Goal: Complete application form

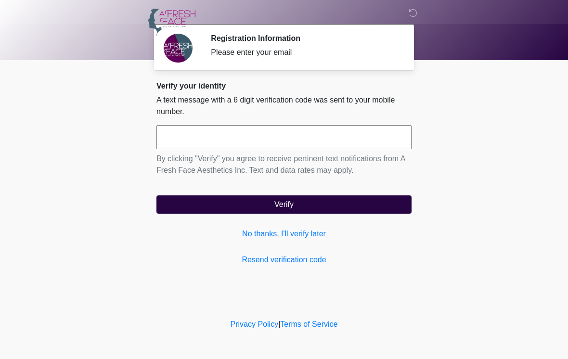
click at [292, 238] on link "No thanks, I'll verify later" at bounding box center [283, 234] width 255 height 12
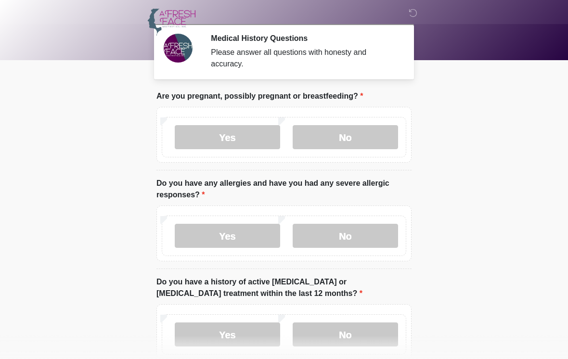
click at [363, 135] on label "No" at bounding box center [345, 137] width 105 height 24
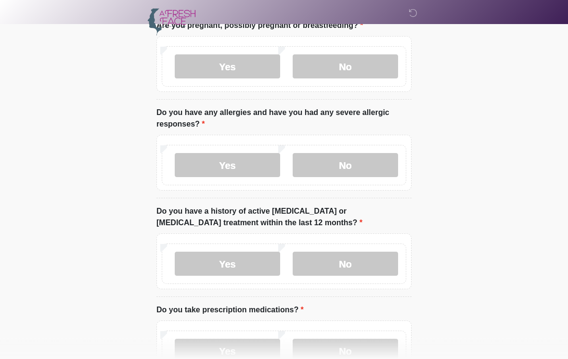
click at [363, 162] on label "No" at bounding box center [345, 166] width 105 height 24
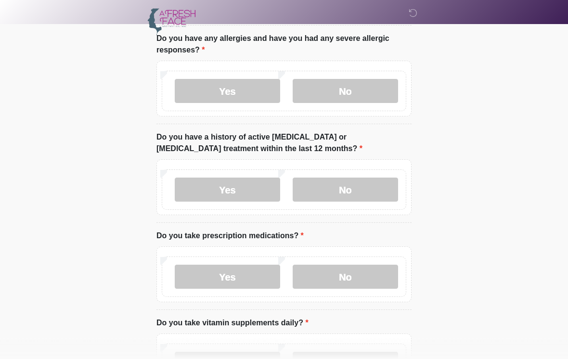
click at [365, 189] on label "No" at bounding box center [345, 190] width 105 height 24
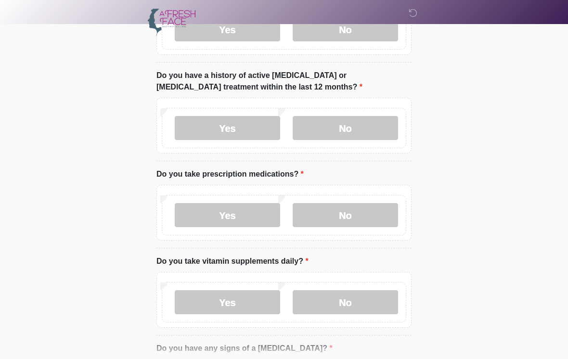
click at [358, 217] on label "No" at bounding box center [345, 215] width 105 height 24
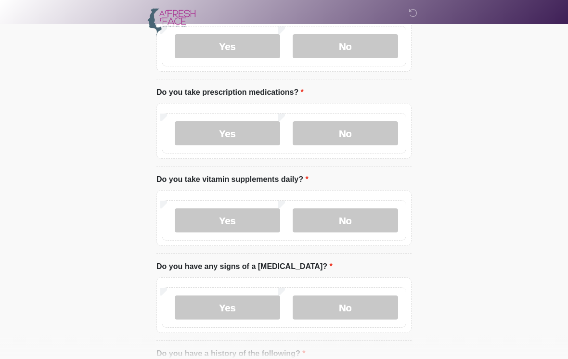
scroll to position [288, 0]
click at [254, 217] on label "Yes" at bounding box center [227, 220] width 105 height 24
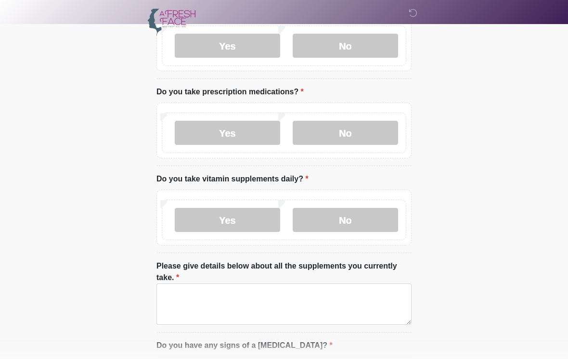
scroll to position [304, 0]
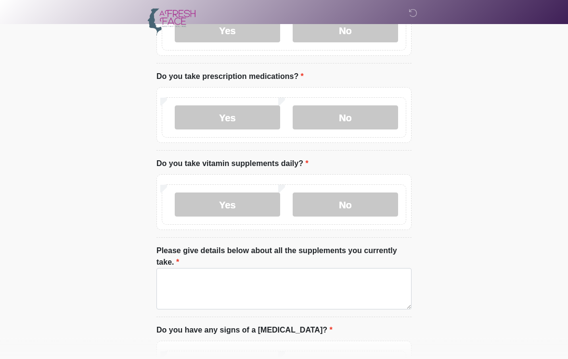
click at [369, 202] on label "No" at bounding box center [345, 205] width 105 height 24
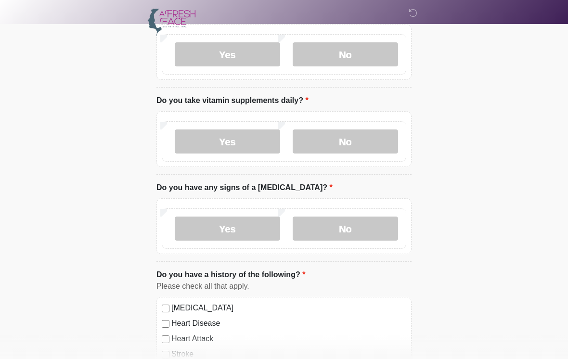
scroll to position [380, 0]
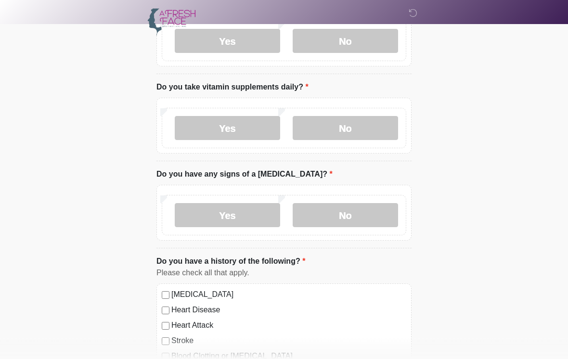
click at [364, 200] on div "Yes No" at bounding box center [284, 215] width 245 height 40
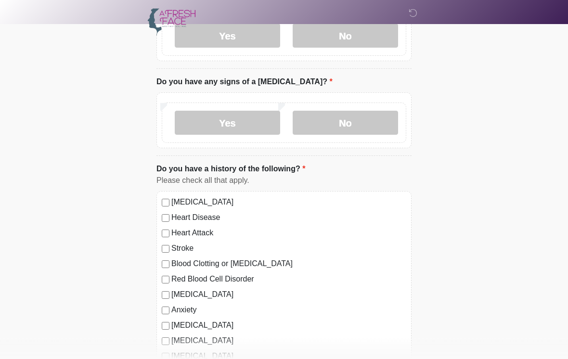
scroll to position [473, 0]
click at [365, 117] on label "No" at bounding box center [345, 123] width 105 height 24
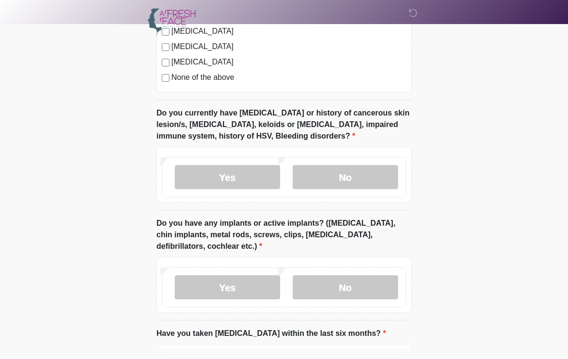
scroll to position [769, 0]
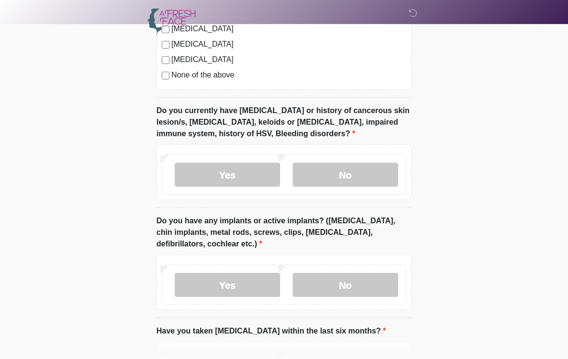
click at [360, 165] on label "No" at bounding box center [345, 175] width 105 height 24
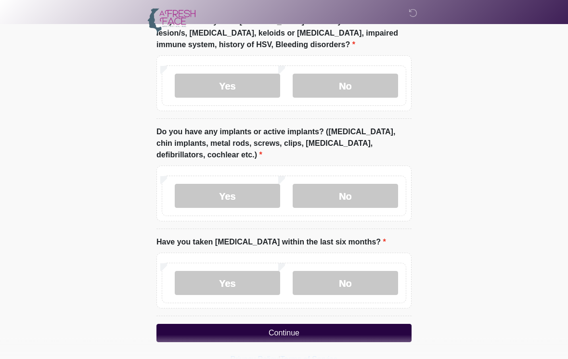
scroll to position [859, 0]
click at [362, 187] on label "No" at bounding box center [345, 196] width 105 height 24
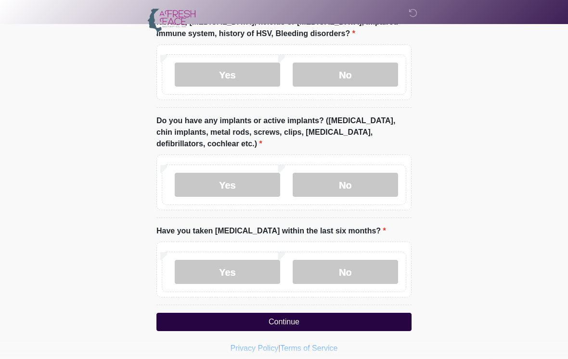
scroll to position [875, 0]
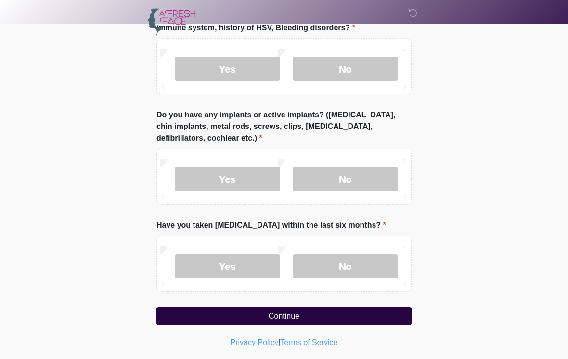
click at [347, 264] on label "No" at bounding box center [345, 267] width 105 height 24
click at [327, 313] on button "Continue" at bounding box center [283, 317] width 255 height 18
click at [303, 315] on button "Continue" at bounding box center [283, 317] width 255 height 18
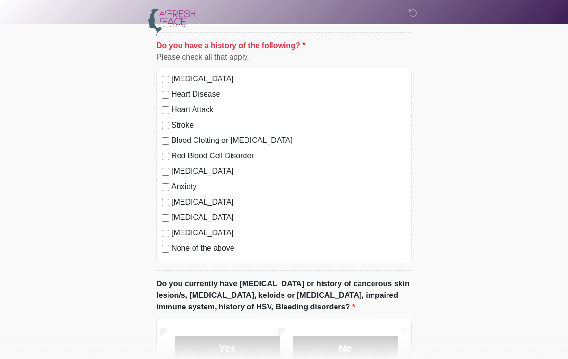
click at [169, 244] on div "None of the above" at bounding box center [284, 249] width 245 height 12
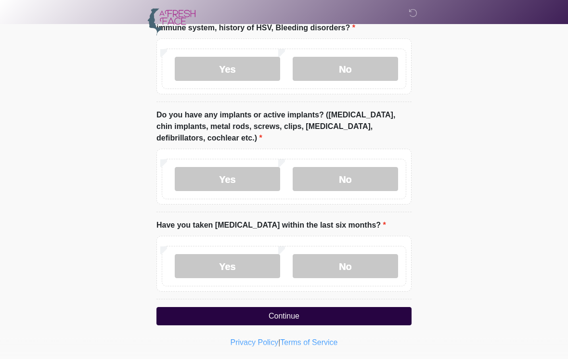
click at [367, 314] on button "Continue" at bounding box center [283, 317] width 255 height 18
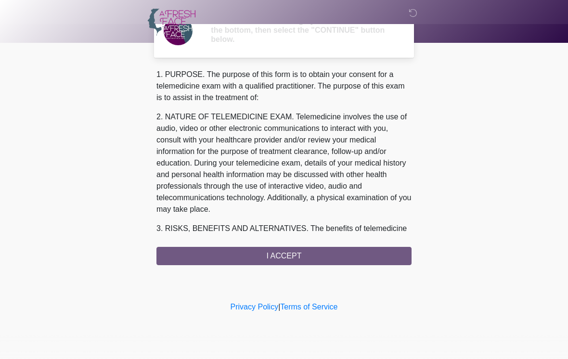
scroll to position [0, 0]
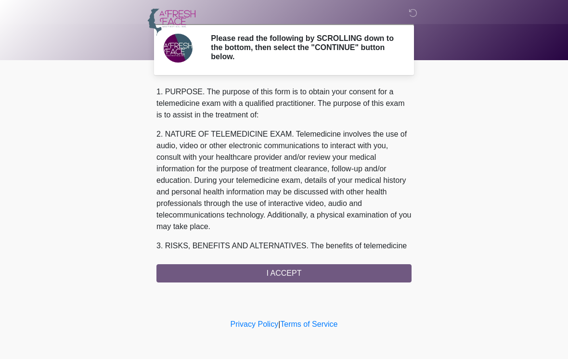
click at [367, 269] on div "1. PURPOSE. The purpose of this form is to obtain your consent for a telemedici…" at bounding box center [283, 184] width 255 height 196
click at [313, 269] on div "1. PURPOSE. The purpose of this form is to obtain your consent for a telemedici…" at bounding box center [283, 184] width 255 height 196
click at [280, 271] on div "1. PURPOSE. The purpose of this form is to obtain your consent for a telemedici…" at bounding box center [283, 184] width 255 height 196
click at [292, 268] on div "1. PURPOSE. The purpose of this form is to obtain your consent for a telemedici…" at bounding box center [283, 184] width 255 height 196
click at [307, 265] on div "1. PURPOSE. The purpose of this form is to obtain your consent for a telemedici…" at bounding box center [283, 184] width 255 height 196
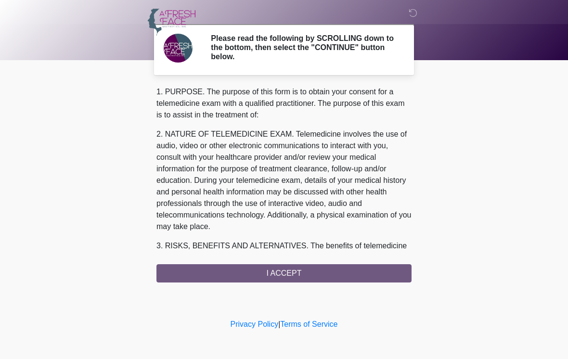
click at [302, 270] on div "1. PURPOSE. The purpose of this form is to obtain your consent for a telemedici…" at bounding box center [283, 184] width 255 height 196
click at [273, 278] on div "1. PURPOSE. The purpose of this form is to obtain your consent for a telemedici…" at bounding box center [283, 184] width 255 height 196
click at [292, 265] on div "1. PURPOSE. The purpose of this form is to obtain your consent for a telemedici…" at bounding box center [283, 184] width 255 height 196
click at [256, 321] on link "Privacy Policy" at bounding box center [255, 324] width 48 height 8
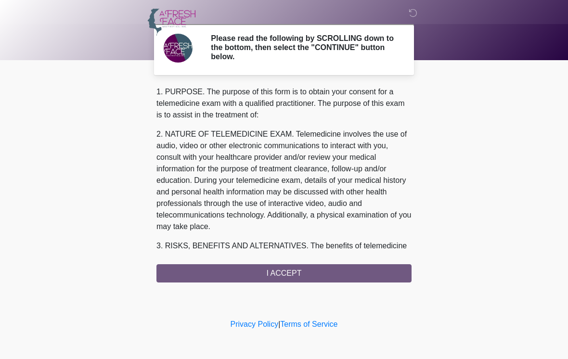
click at [302, 270] on div "1. PURPOSE. The purpose of this form is to obtain your consent for a telemedici…" at bounding box center [283, 184] width 255 height 196
click at [338, 269] on div "1. PURPOSE. The purpose of this form is to obtain your consent for a telemedici…" at bounding box center [283, 184] width 255 height 196
click at [353, 268] on div "1. PURPOSE. The purpose of this form is to obtain your consent for a telemedici…" at bounding box center [283, 184] width 255 height 196
click at [309, 270] on div "1. PURPOSE. The purpose of this form is to obtain your consent for a telemedici…" at bounding box center [283, 184] width 255 height 196
click at [308, 269] on div "1. PURPOSE. The purpose of this form is to obtain your consent for a telemedici…" at bounding box center [283, 184] width 255 height 196
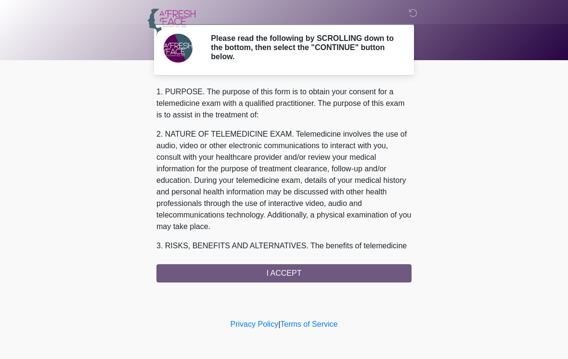
click at [327, 267] on div "1. PURPOSE. The purpose of this form is to obtain your consent for a telemedici…" at bounding box center [283, 184] width 255 height 196
click at [318, 322] on link "Terms of Service" at bounding box center [308, 324] width 57 height 8
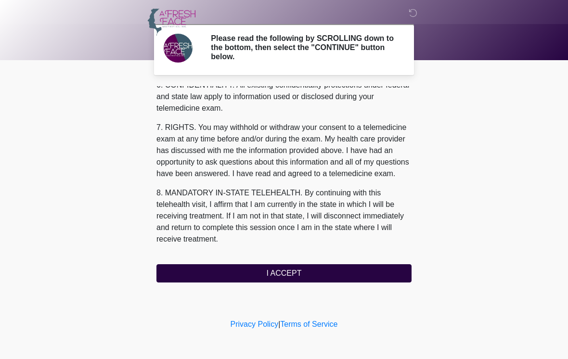
scroll to position [415, 0]
click at [290, 273] on button "I ACCEPT" at bounding box center [283, 273] width 255 height 18
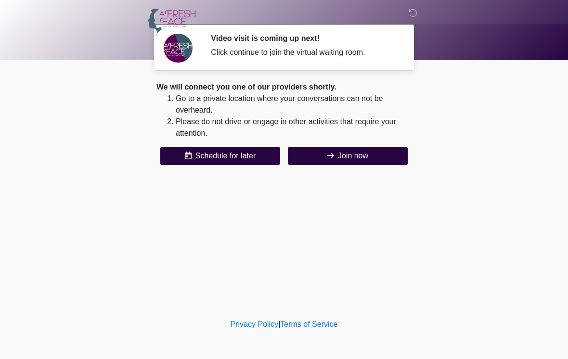
click at [355, 148] on button "Join now" at bounding box center [348, 156] width 120 height 18
